Goal: Task Accomplishment & Management: Use online tool/utility

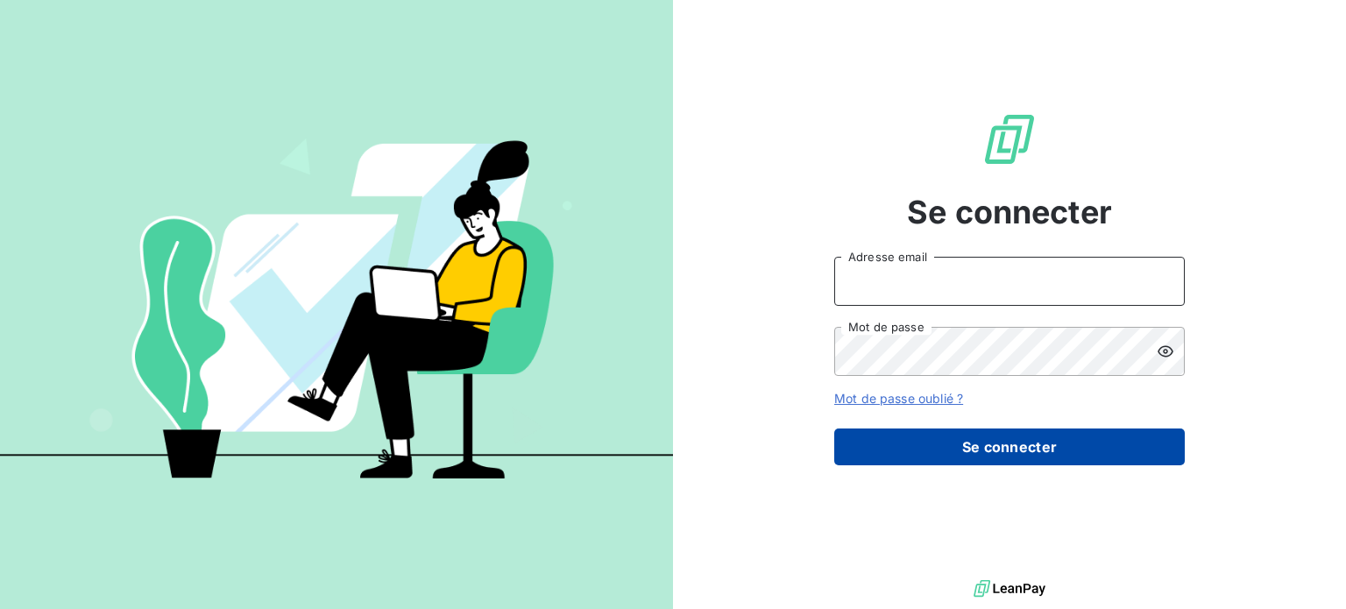
type input "[PERSON_NAME][EMAIL_ADDRESS][DOMAIN_NAME]"
click at [943, 444] on button "Se connecter" at bounding box center [1009, 447] width 351 height 37
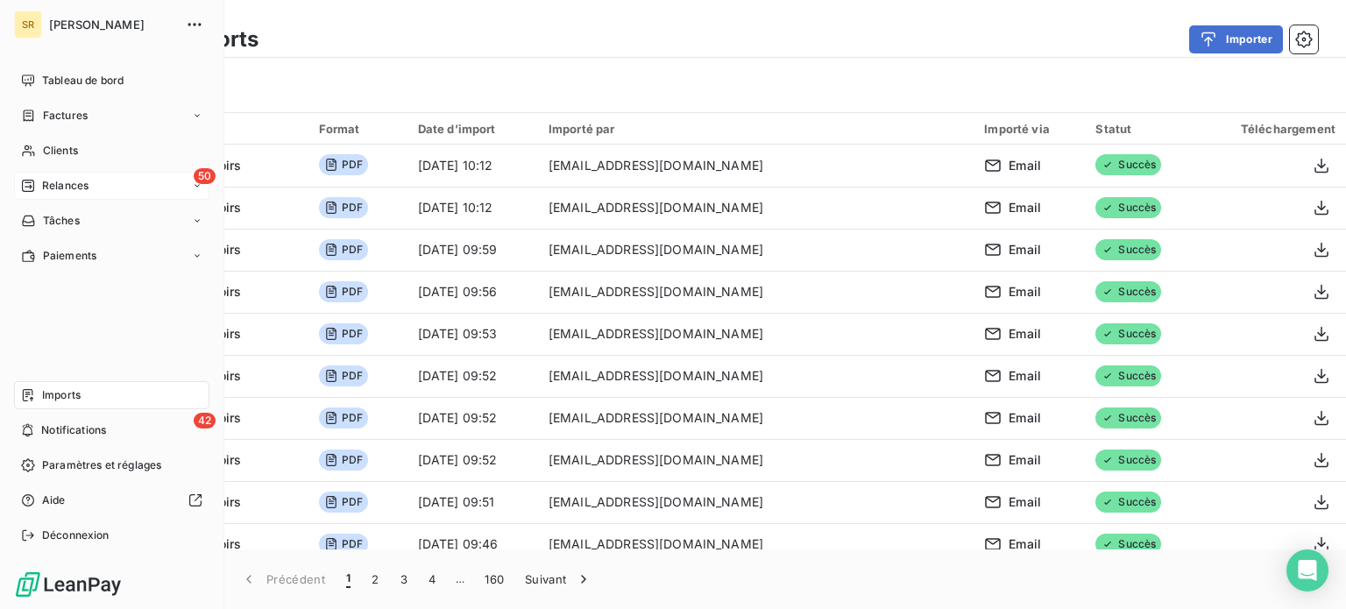
click at [64, 181] on span "Relances" at bounding box center [65, 186] width 46 height 16
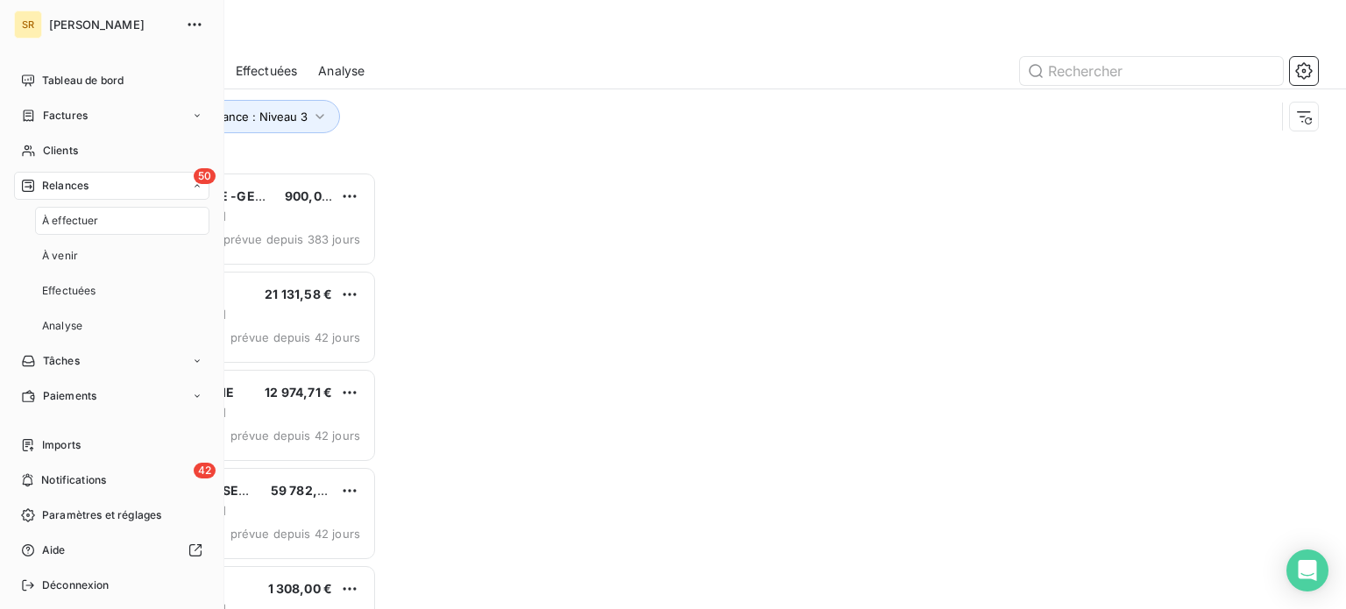
scroll to position [424, 279]
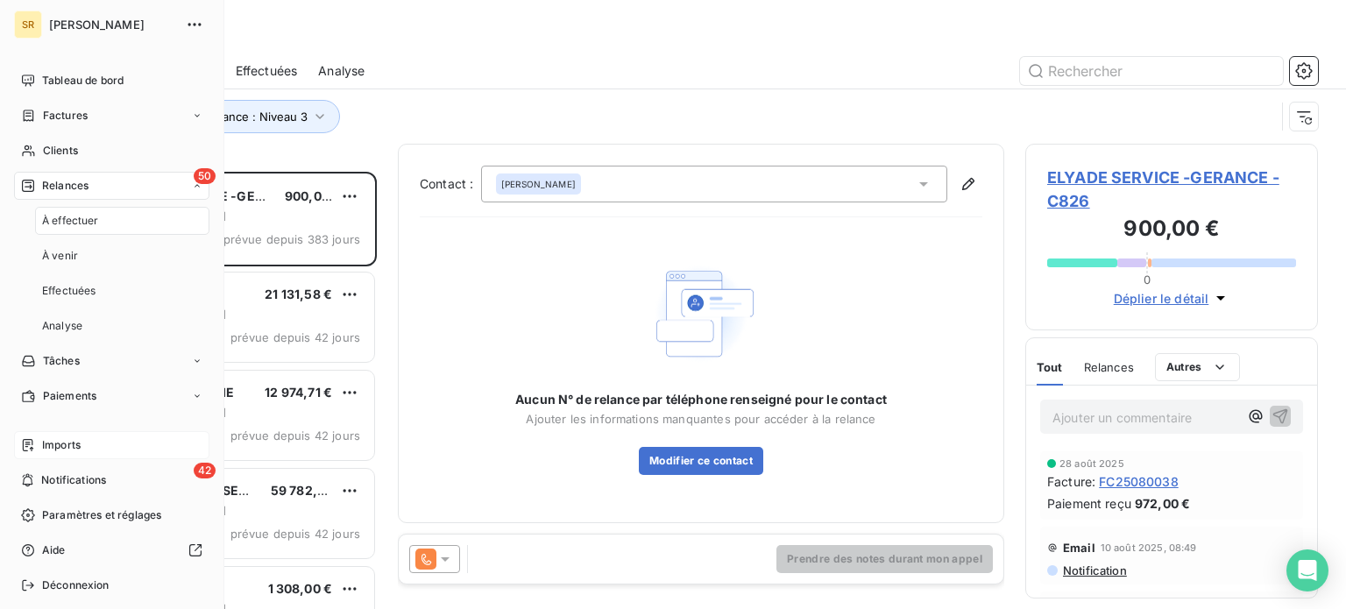
click at [69, 437] on span "Imports" at bounding box center [61, 445] width 39 height 16
